Goal: Information Seeking & Learning: Learn about a topic

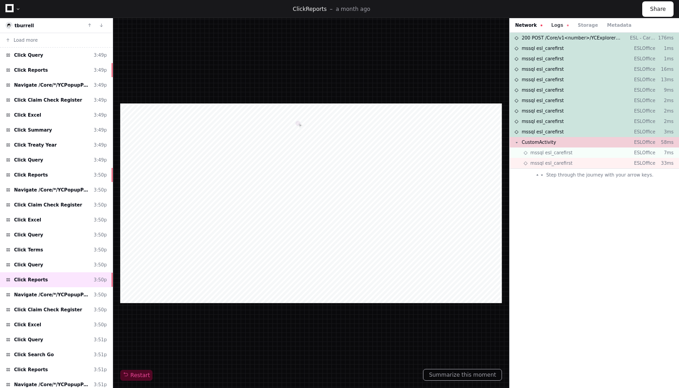
click at [553, 25] on button "Logs" at bounding box center [560, 25] width 17 height 7
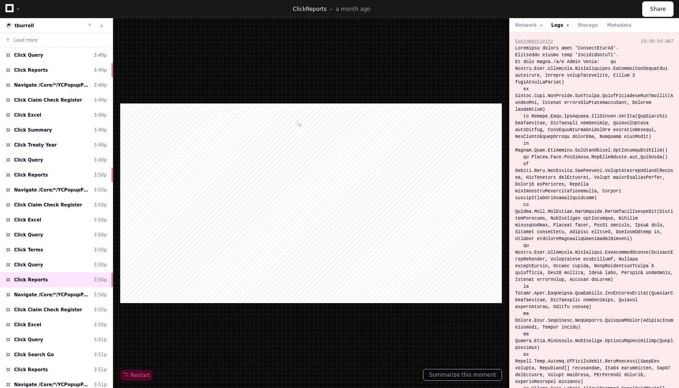
click at [593, 49] on div at bounding box center [594, 242] width 158 height 395
copy div "ProductTypeId"
click at [37, 262] on span "Click Query" at bounding box center [28, 265] width 29 height 7
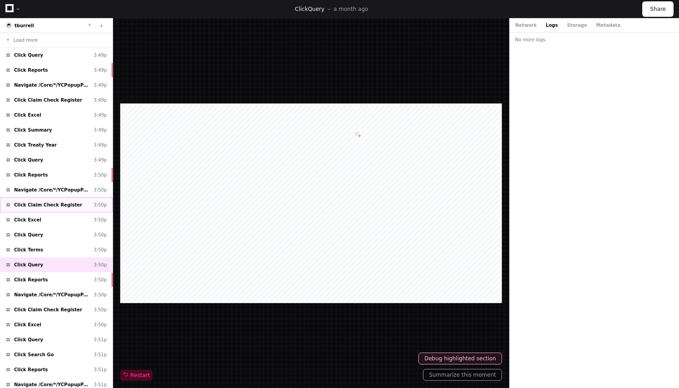
click at [54, 204] on span "Click Claim Check Register" at bounding box center [48, 205] width 68 height 7
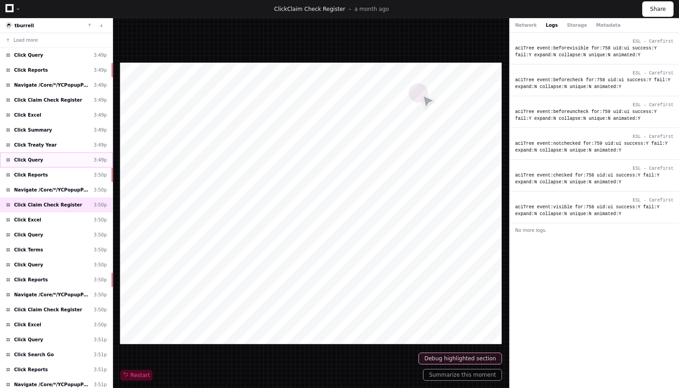
click at [50, 156] on div "Click Query 3:49p" at bounding box center [56, 160] width 113 height 15
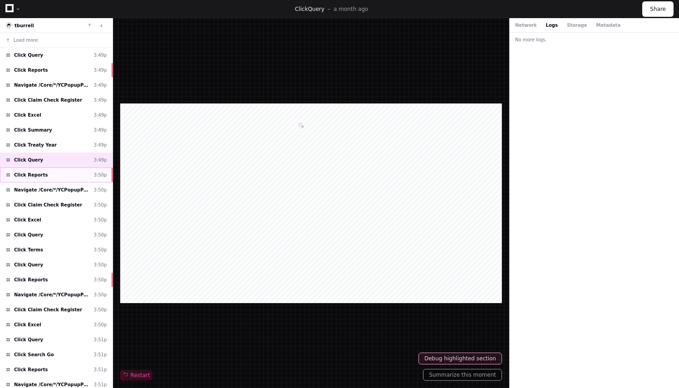
click at [52, 171] on div "Click Reports 3:50p" at bounding box center [56, 175] width 113 height 15
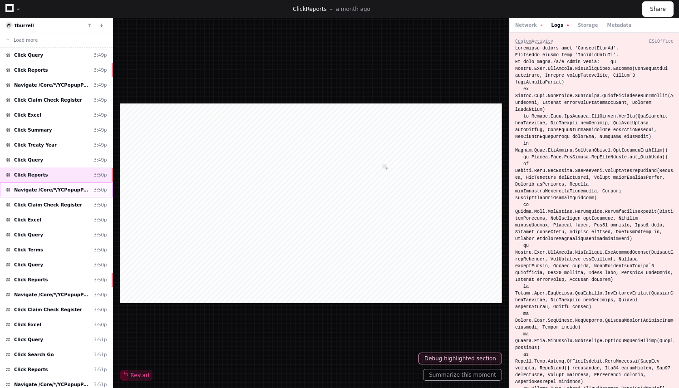
click at [62, 190] on span "Navigate /Core/*/YCPopupPage.aspx" at bounding box center [52, 190] width 76 height 7
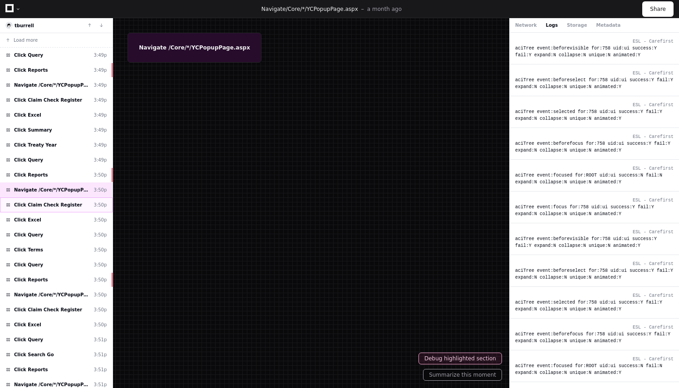
click at [61, 202] on span "Click Claim Check Register" at bounding box center [48, 205] width 68 height 7
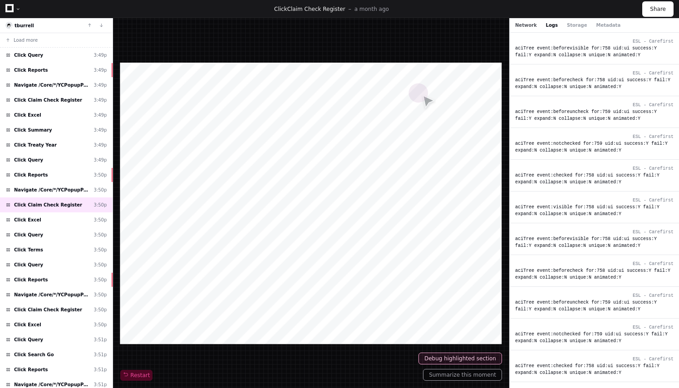
click at [525, 23] on button "Network" at bounding box center [526, 25] width 22 height 7
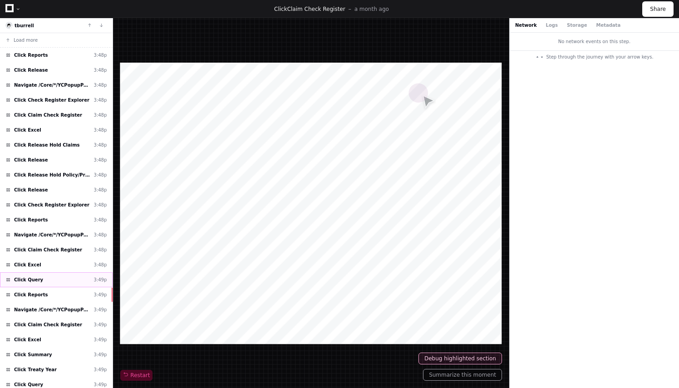
click at [43, 52] on div "Click Reports 3:48p" at bounding box center [56, 55] width 113 height 15
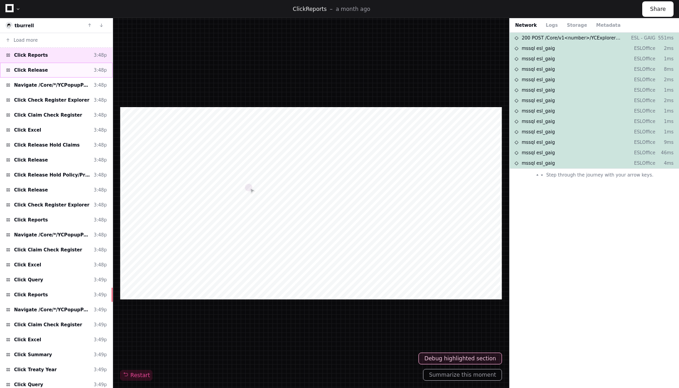
click at [38, 70] on span "Click Release" at bounding box center [31, 70] width 34 height 7
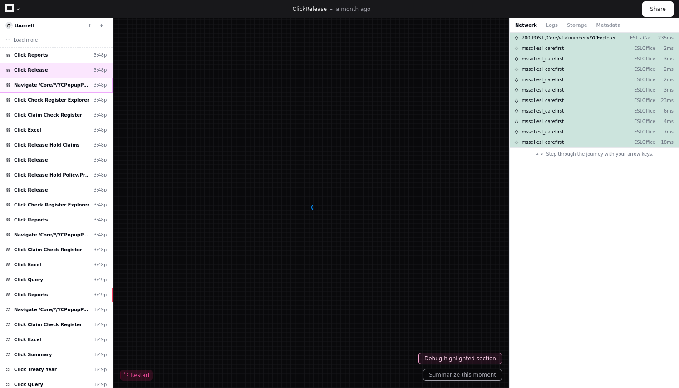
click at [44, 85] on span "Navigate /Core/*/YCPopupPage.aspx" at bounding box center [52, 85] width 76 height 7
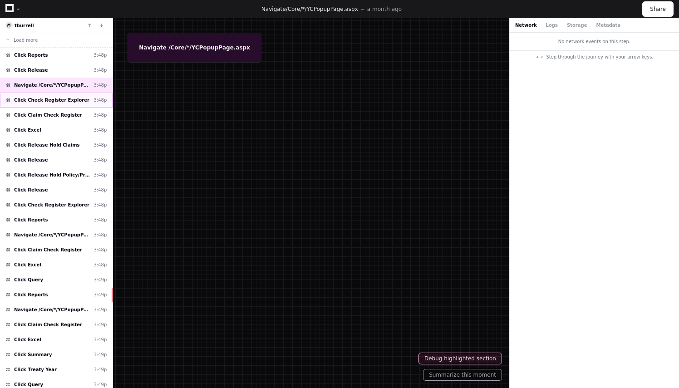
click at [47, 101] on span "Click Check Register Explorer" at bounding box center [51, 100] width 75 height 7
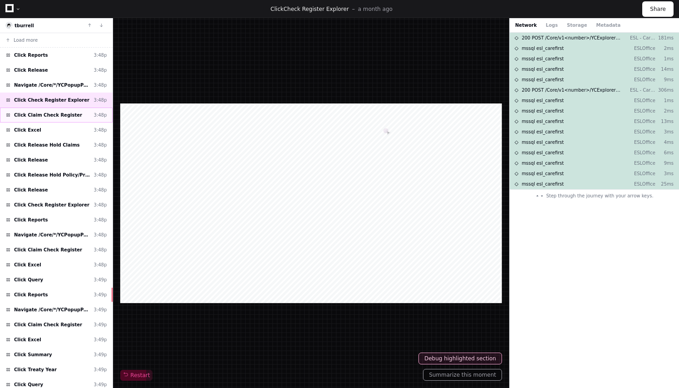
click at [50, 112] on span "Click Claim Check Register" at bounding box center [48, 115] width 68 height 7
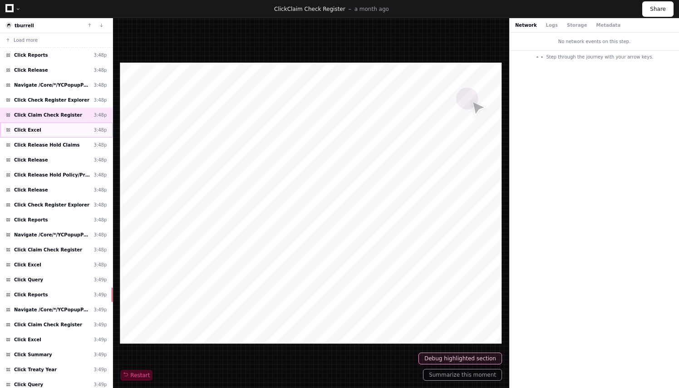
click at [55, 123] on div "Click Excel 3:48p" at bounding box center [56, 130] width 113 height 15
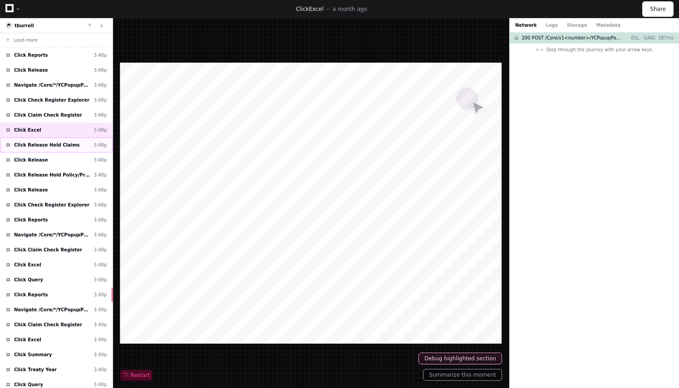
click at [65, 142] on span "Click Release Hold Claims" at bounding box center [47, 145] width 66 height 7
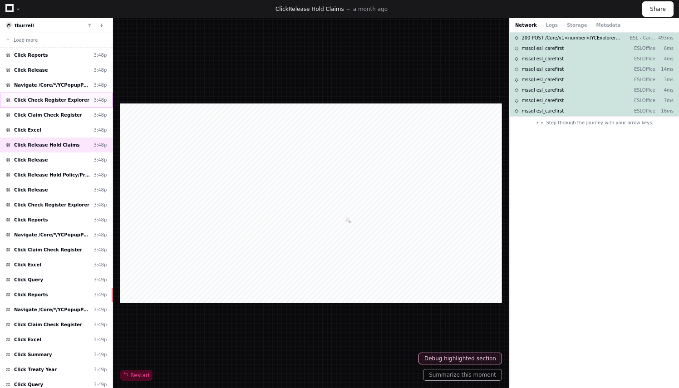
click at [61, 98] on span "Click Check Register Explorer" at bounding box center [51, 100] width 75 height 7
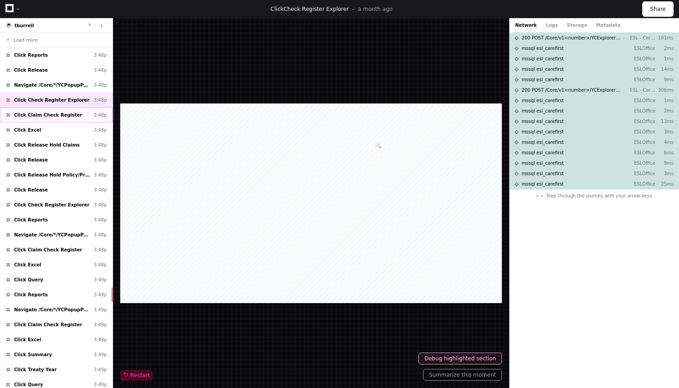
click at [54, 114] on span "Click Claim Check Register" at bounding box center [48, 115] width 68 height 7
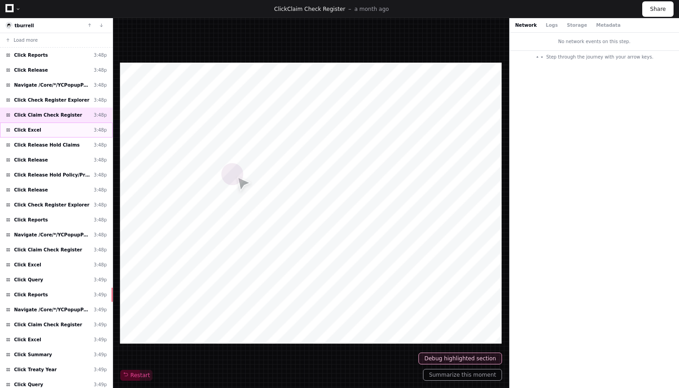
click at [54, 130] on div "Click Excel 3:48p" at bounding box center [56, 130] width 113 height 15
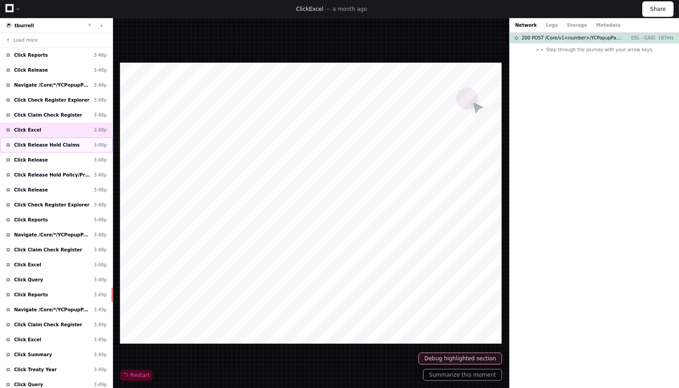
click at [61, 143] on span "Click Release Hold Claims" at bounding box center [47, 145] width 66 height 7
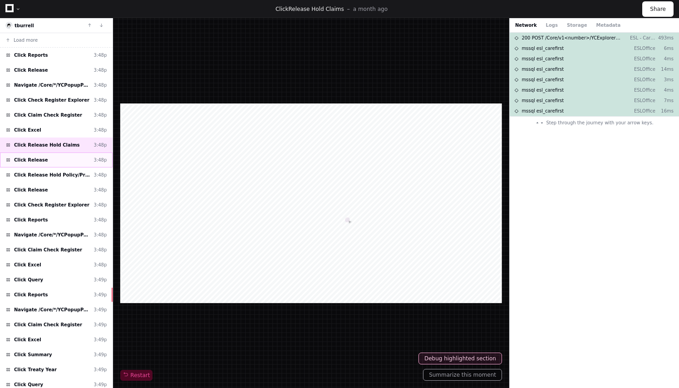
click at [65, 156] on div "Click Release 3:48p" at bounding box center [56, 160] width 113 height 15
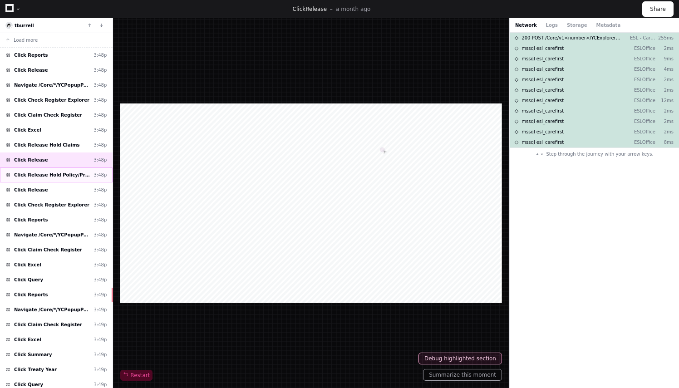
click at [69, 172] on span "Click Release Hold Policy/Premium" at bounding box center [52, 175] width 76 height 7
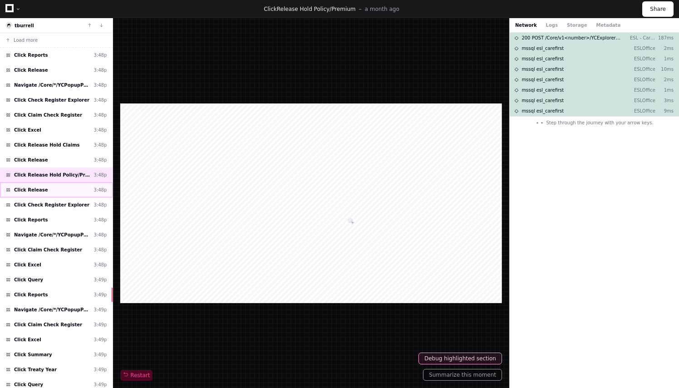
click at [71, 185] on div "Click Release 3:48p" at bounding box center [56, 190] width 113 height 15
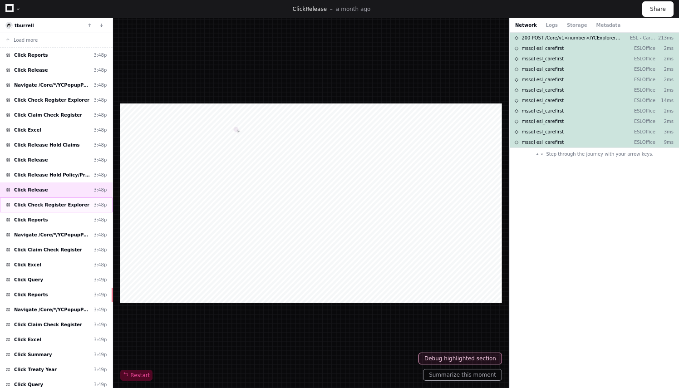
click at [71, 203] on span "Click Check Register Explorer" at bounding box center [51, 205] width 75 height 7
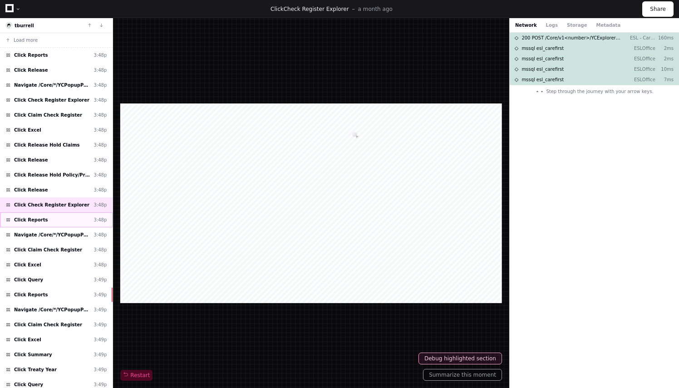
click at [74, 218] on div "Click Reports 3:48p" at bounding box center [56, 219] width 113 height 15
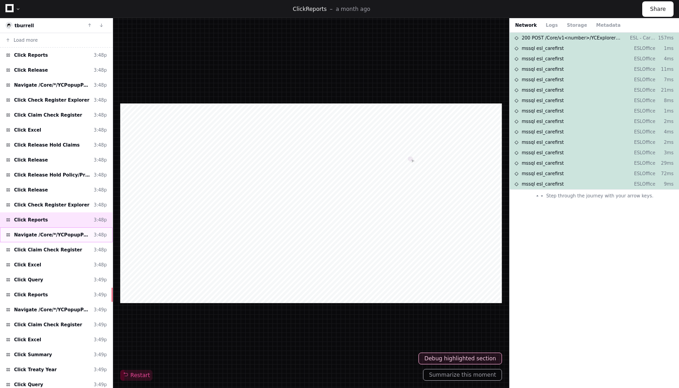
click at [74, 232] on span "Navigate /Core/*/YCPopupPage.aspx" at bounding box center [52, 235] width 76 height 7
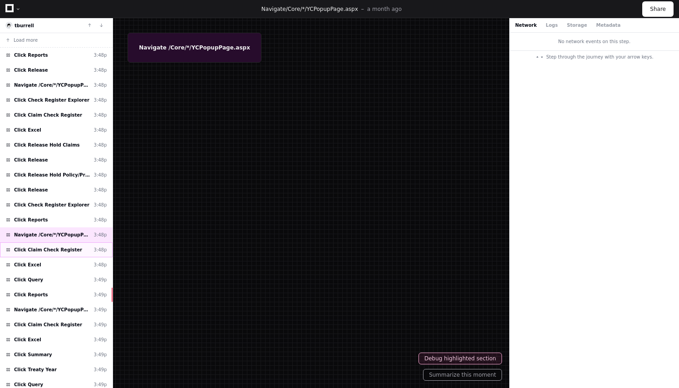
click at [77, 244] on div "Click Claim Check Register 3:48p" at bounding box center [56, 249] width 113 height 15
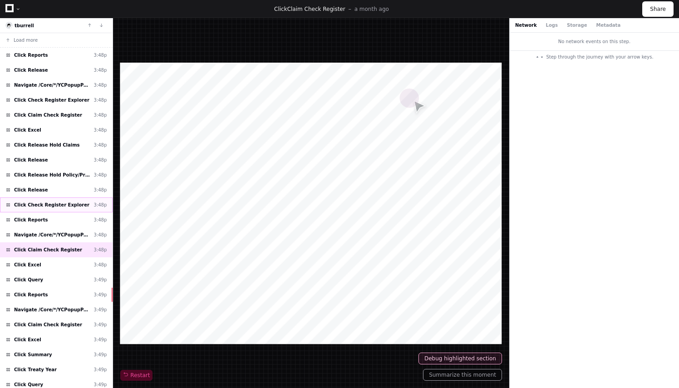
click at [42, 203] on span "Click Check Register Explorer" at bounding box center [51, 205] width 75 height 7
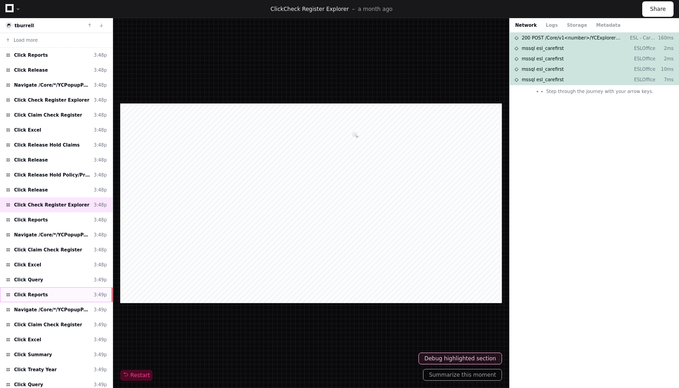
click at [43, 296] on div "Click Reports 3:49p" at bounding box center [56, 294] width 113 height 15
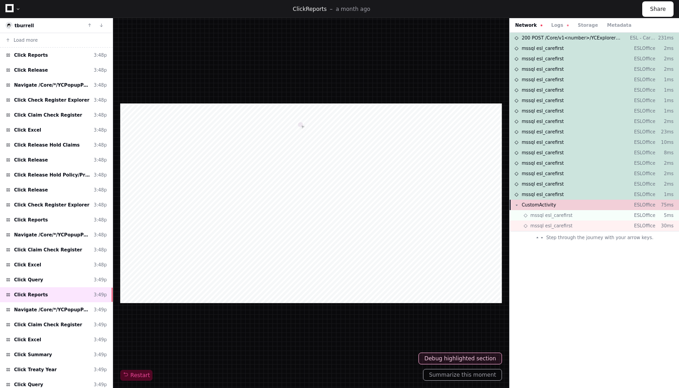
click at [567, 205] on div "CustomActivity ESLOffice 75ms" at bounding box center [594, 205] width 169 height 10
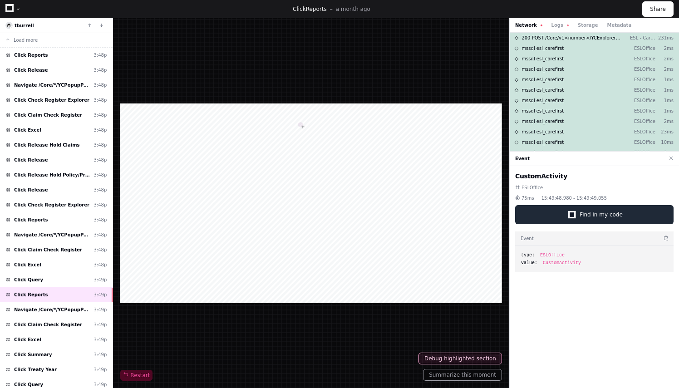
click at [575, 212] on div at bounding box center [572, 215] width 6 height 6
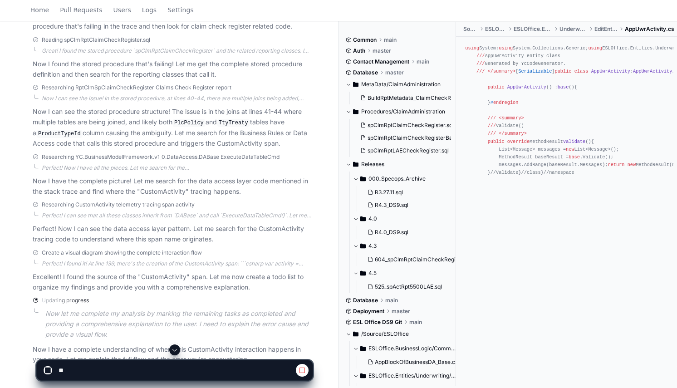
scroll to position [410, 0]
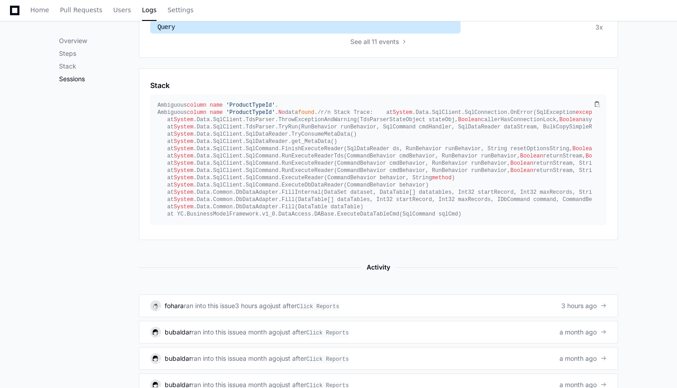
scroll to position [505, 0]
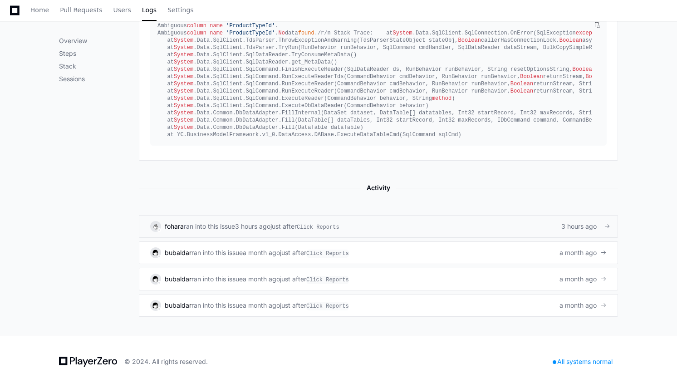
click at [235, 226] on span "ran into this issue" at bounding box center [209, 226] width 51 height 9
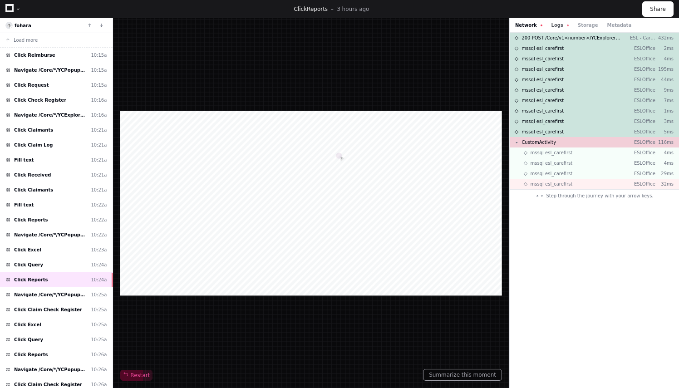
click at [552, 23] on button "Logs" at bounding box center [560, 25] width 17 height 7
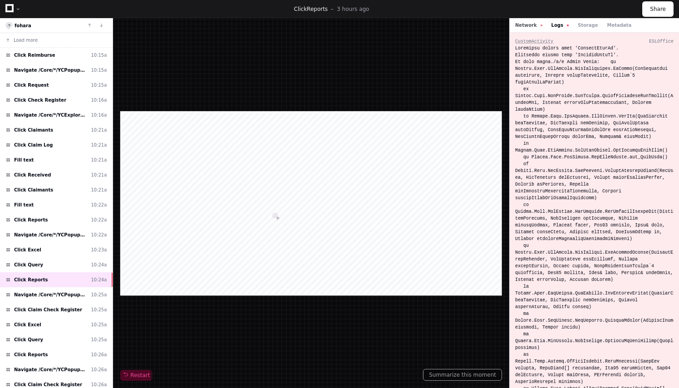
click at [518, 25] on button "Network" at bounding box center [528, 25] width 27 height 7
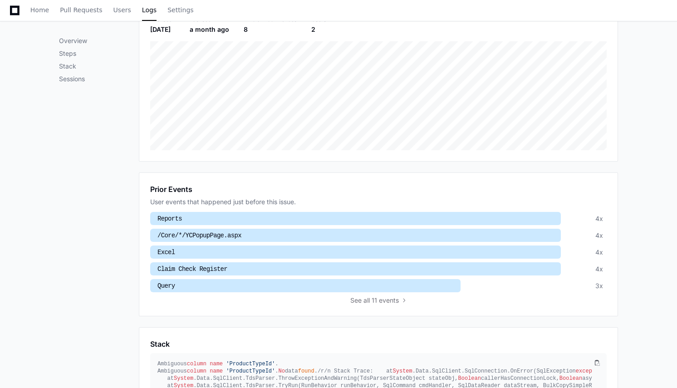
scroll to position [167, 0]
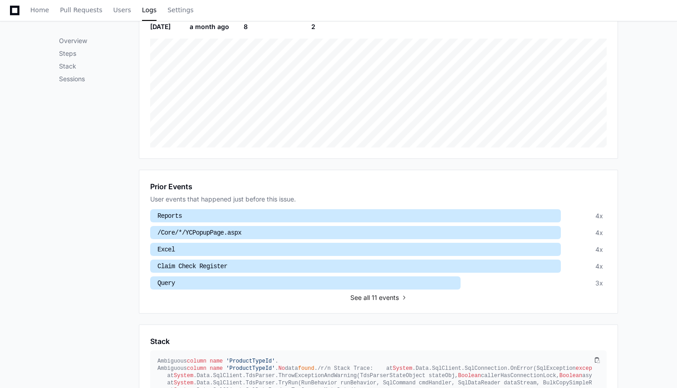
click at [373, 295] on span "all 11 events" at bounding box center [381, 297] width 35 height 9
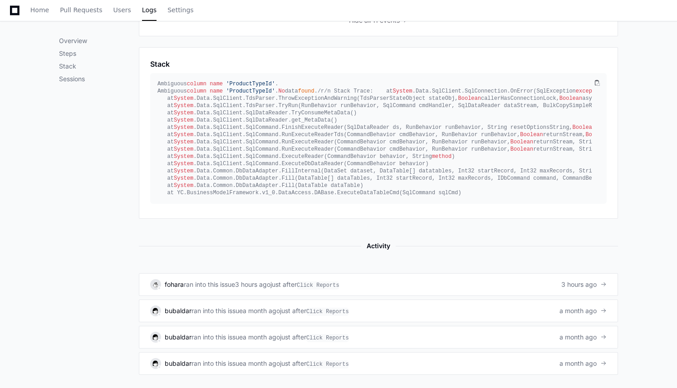
scroll to position [536, 0]
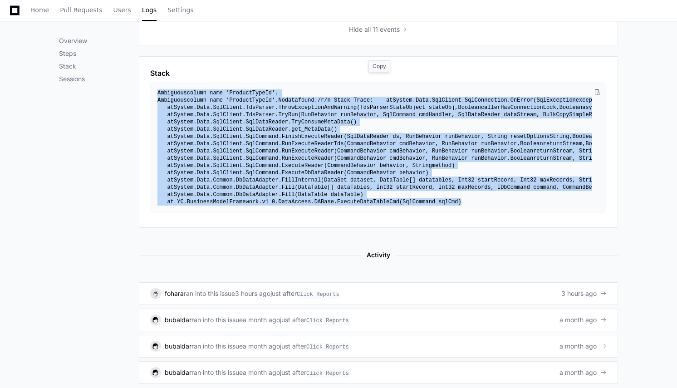
click at [247, 97] on span "'ProductTypeId'" at bounding box center [250, 100] width 49 height 6
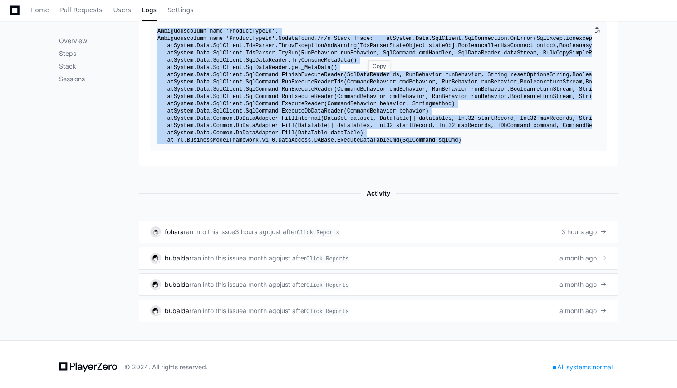
click at [247, 92] on div "Ambiguous column name 'ProductTypeId' . Ambiguous column name 'ProductTypeId' .…" at bounding box center [375, 86] width 435 height 116
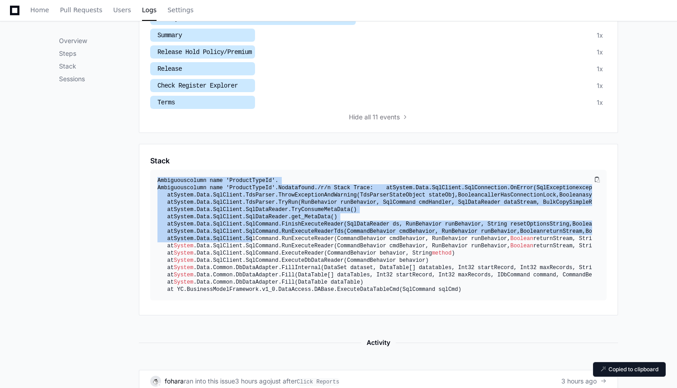
click at [232, 178] on span "'ProductTypeId'" at bounding box center [250, 181] width 49 height 6
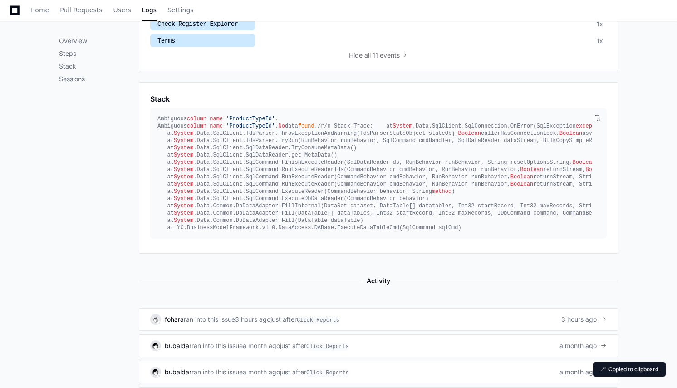
click at [316, 94] on div "Stack" at bounding box center [378, 99] width 457 height 11
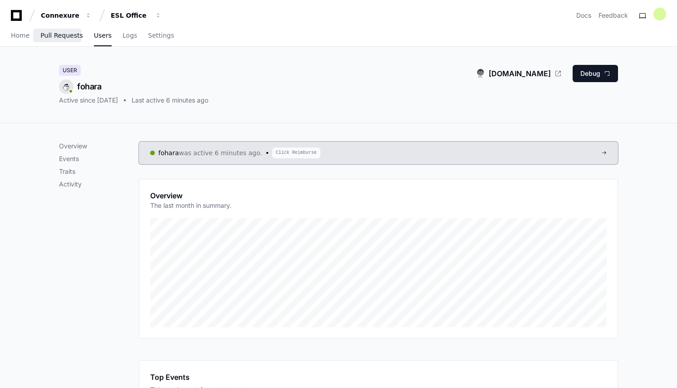
click at [62, 36] on span "Pull Requests" at bounding box center [61, 35] width 42 height 5
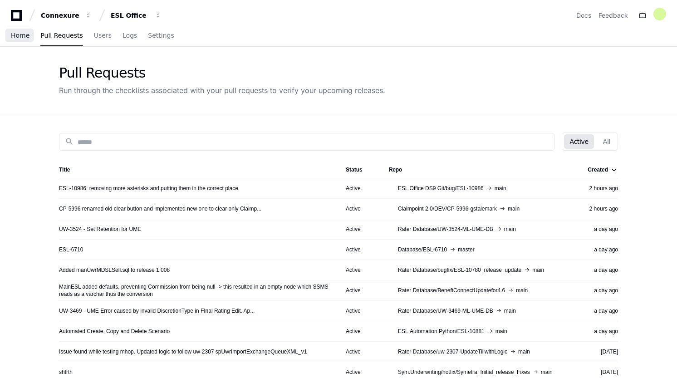
click at [17, 36] on span "Home" at bounding box center [20, 35] width 19 height 5
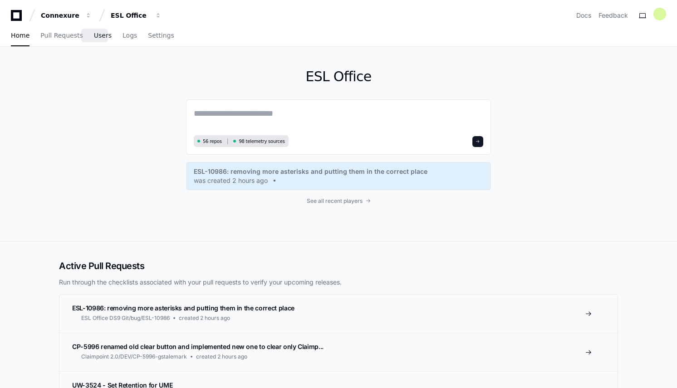
click at [95, 37] on span "Users" at bounding box center [103, 35] width 18 height 5
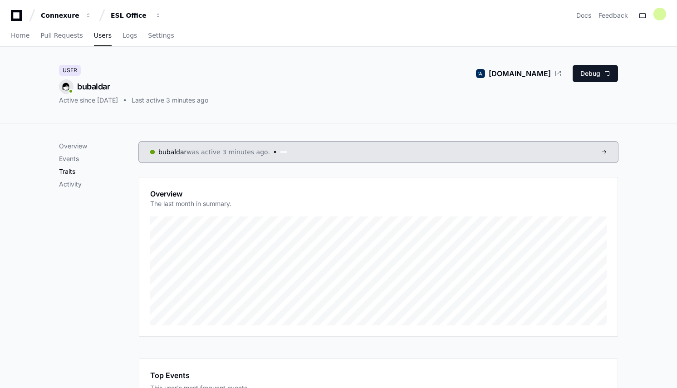
click at [78, 169] on p "Traits" at bounding box center [99, 171] width 80 height 9
click at [74, 146] on p "Overview" at bounding box center [99, 146] width 80 height 9
click at [123, 40] on link "Logs" at bounding box center [130, 35] width 15 height 21
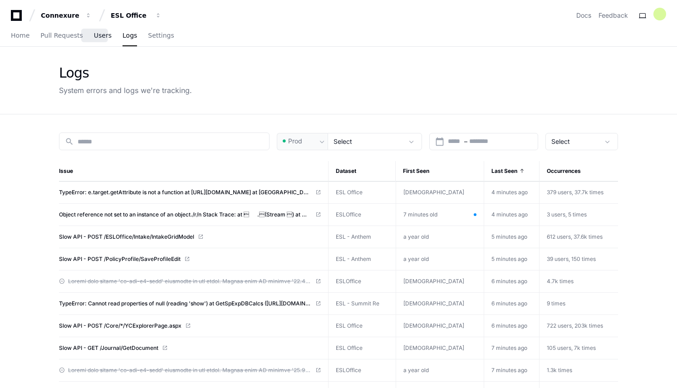
click at [94, 36] on span "Users" at bounding box center [103, 35] width 18 height 5
